Goal: Navigation & Orientation: Understand site structure

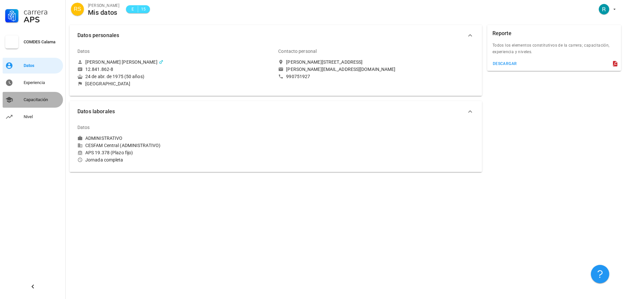
click at [37, 100] on div "Capacitación" at bounding box center [42, 99] width 37 height 5
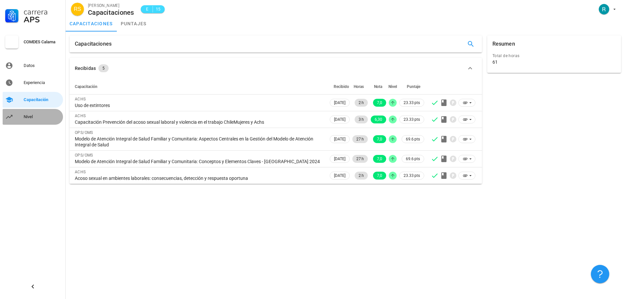
click at [29, 117] on div "Nivel" at bounding box center [42, 116] width 37 height 5
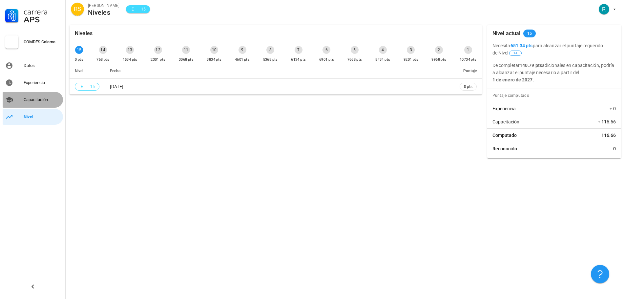
click at [33, 102] on div "Capacitación" at bounding box center [42, 99] width 37 height 10
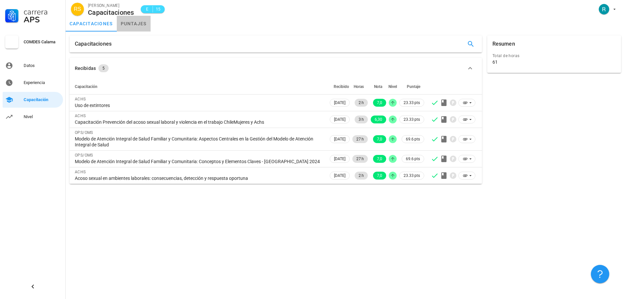
click at [136, 25] on link "puntajes" at bounding box center [134, 24] width 34 height 16
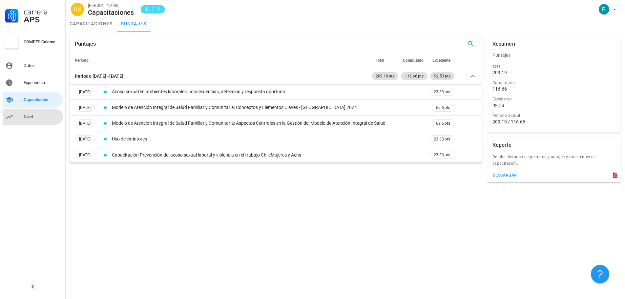
click at [33, 119] on div "Nivel" at bounding box center [42, 116] width 37 height 10
